Goal: Information Seeking & Learning: Learn about a topic

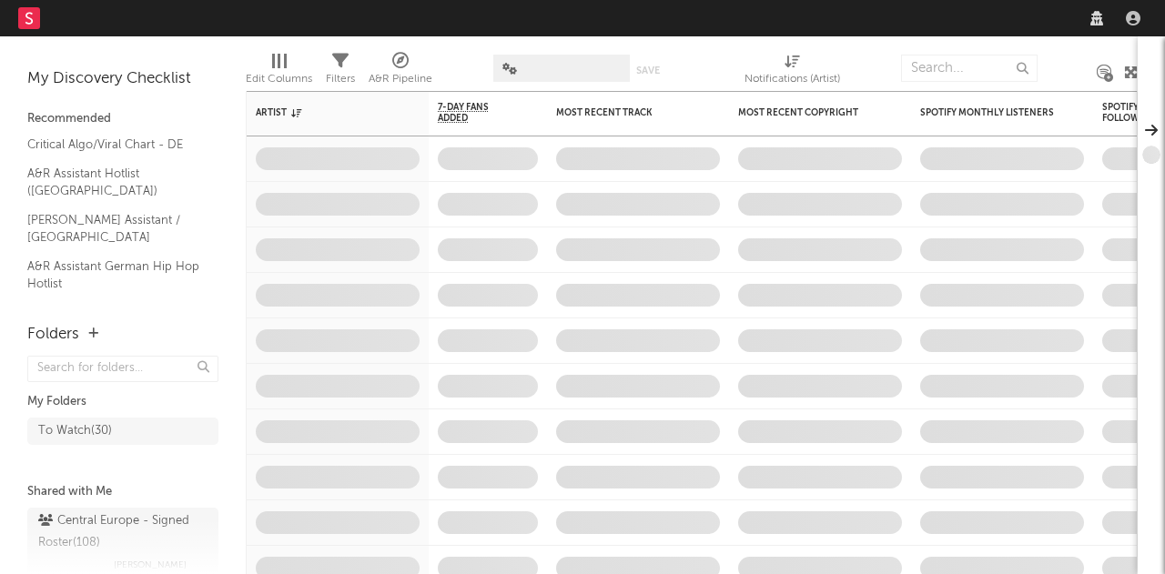
click at [969, 15] on nav "Dashboard Discovery Assistant Charts Leads" at bounding box center [582, 18] width 1165 height 36
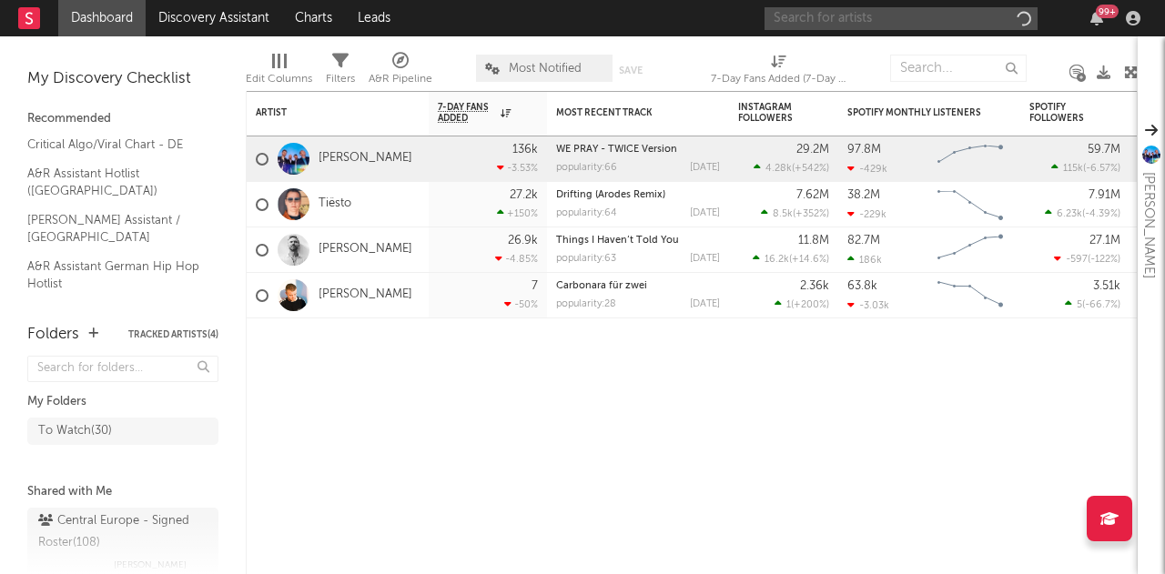
click at [860, 12] on input "text" at bounding box center [900, 18] width 273 height 23
click at [851, 15] on input "rumbom" at bounding box center [900, 18] width 273 height 23
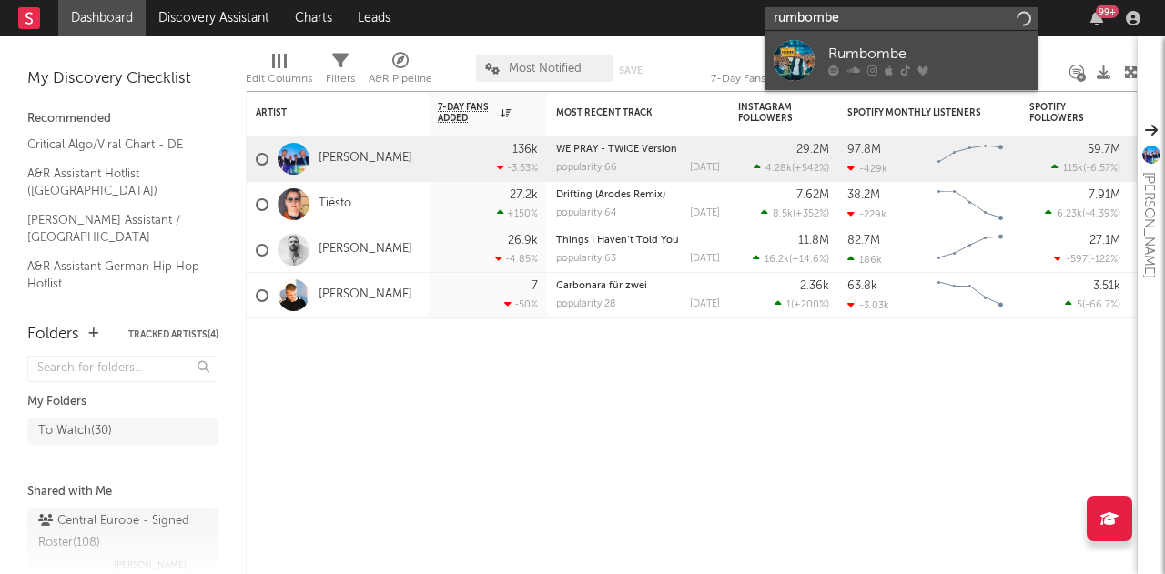
type input "rumbombe"
click at [841, 52] on div "Rumbombe" at bounding box center [928, 55] width 200 height 22
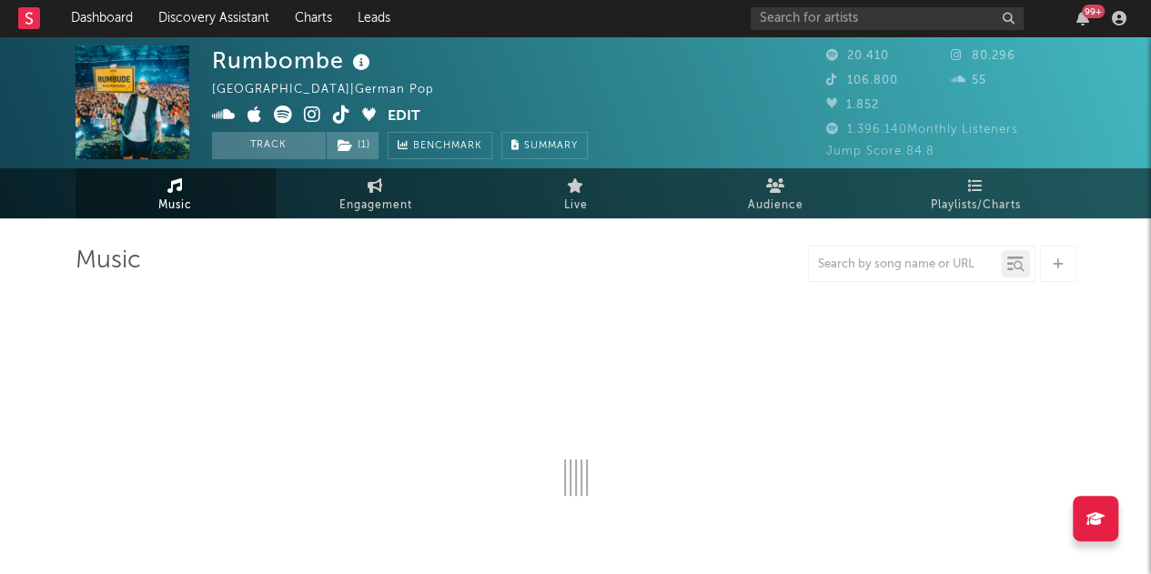
select select "6m"
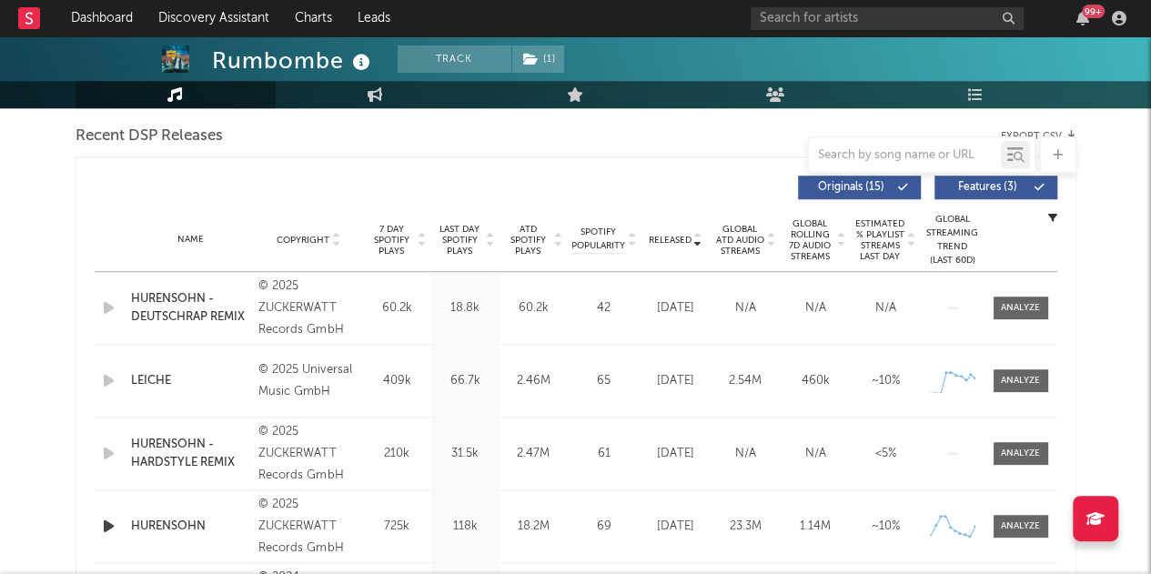
scroll to position [728, 0]
